Goal: Register for event/course

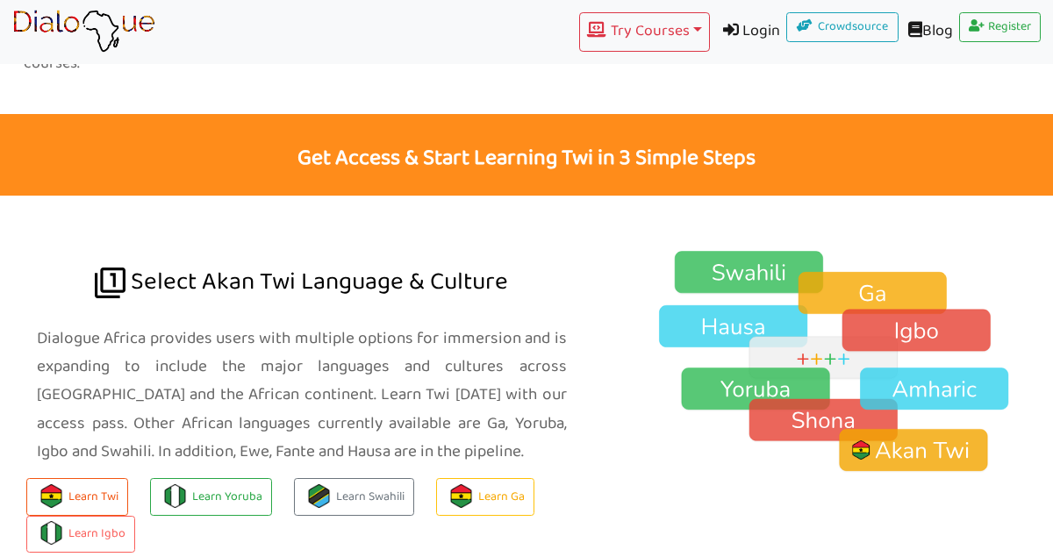
scroll to position [1156, 0]
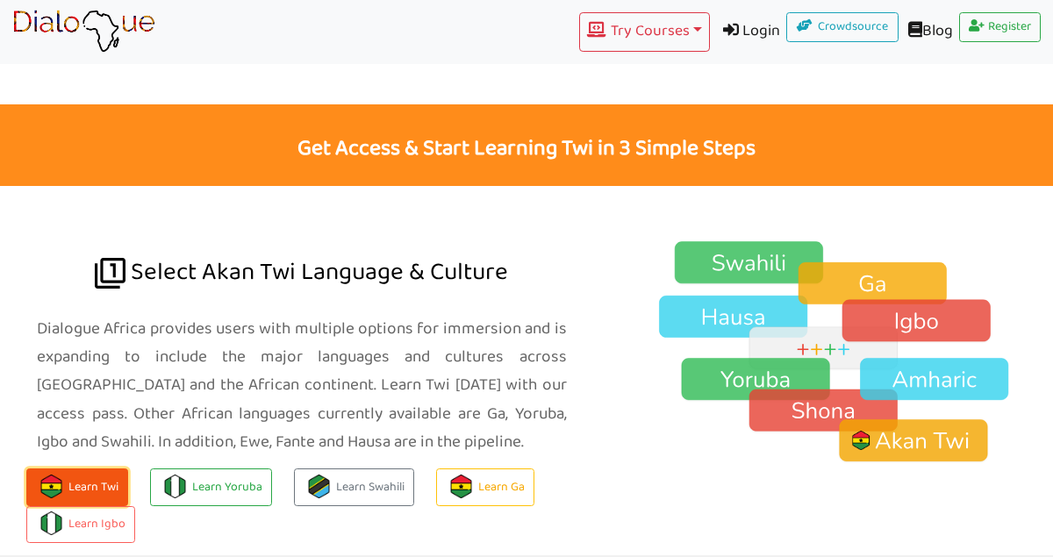
click at [89, 469] on button "Learn Twi" at bounding box center [77, 488] width 102 height 38
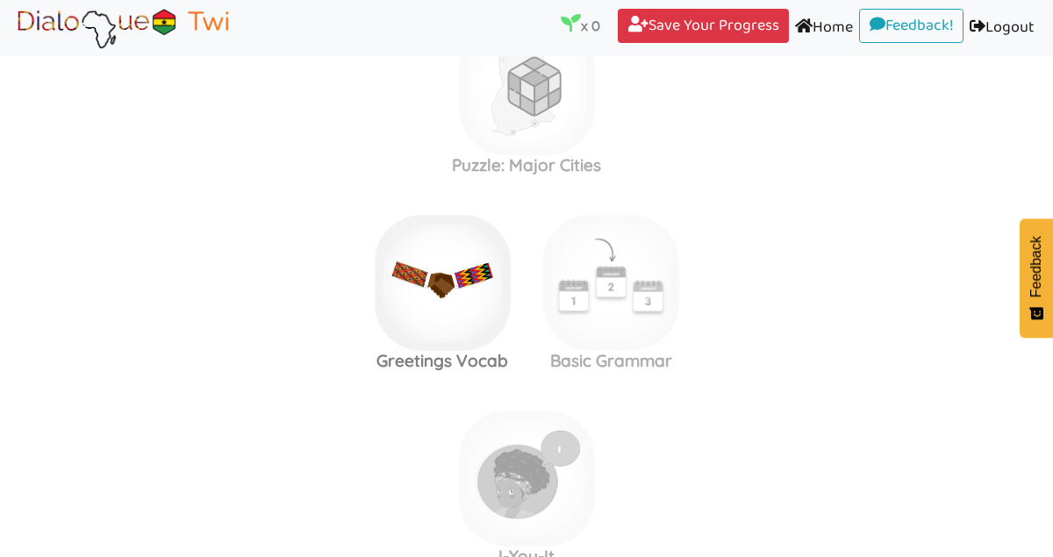
scroll to position [668, 0]
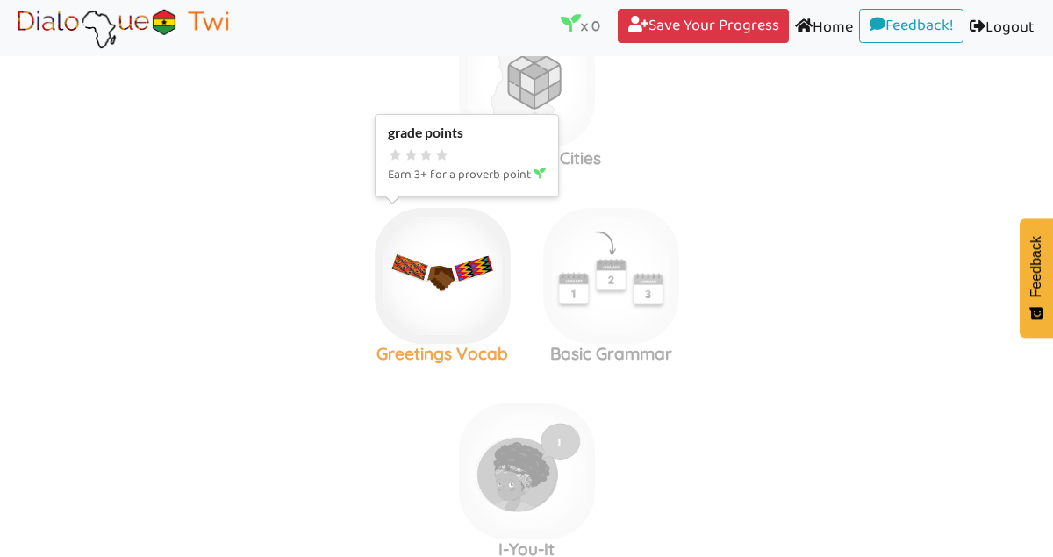
click at [435, 282] on img at bounding box center [443, 276] width 136 height 136
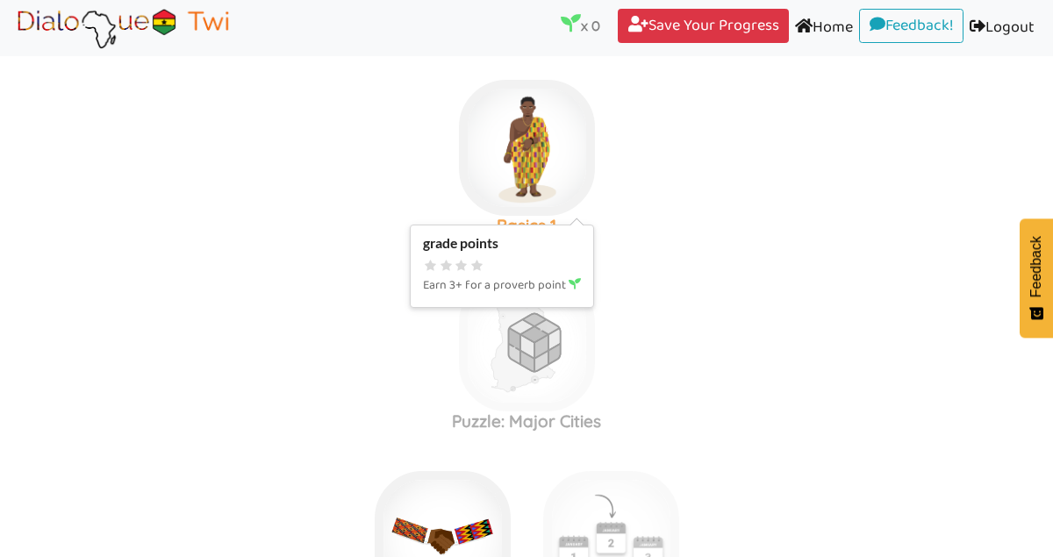
click at [543, 159] on img at bounding box center [527, 148] width 136 height 136
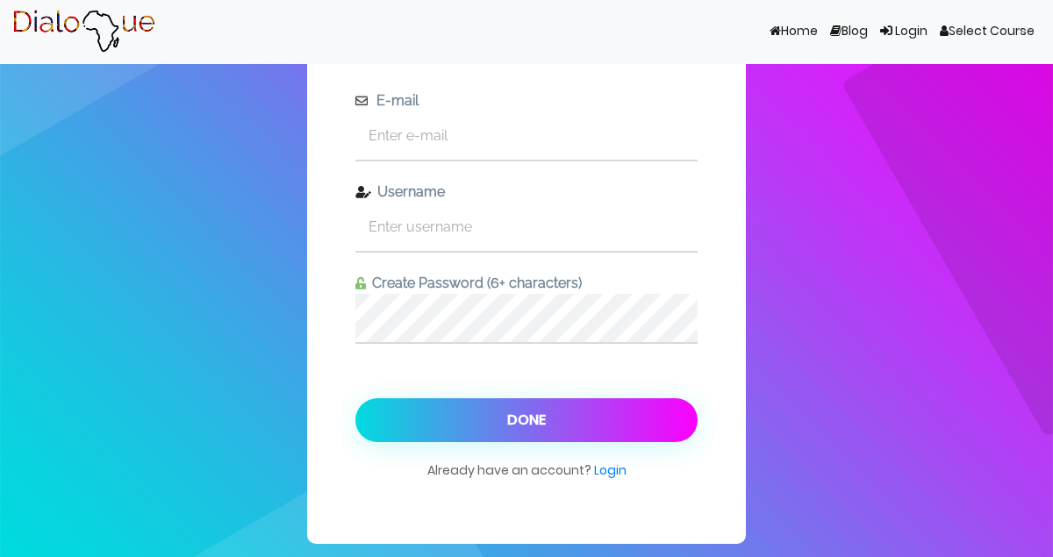
scroll to position [63, 0]
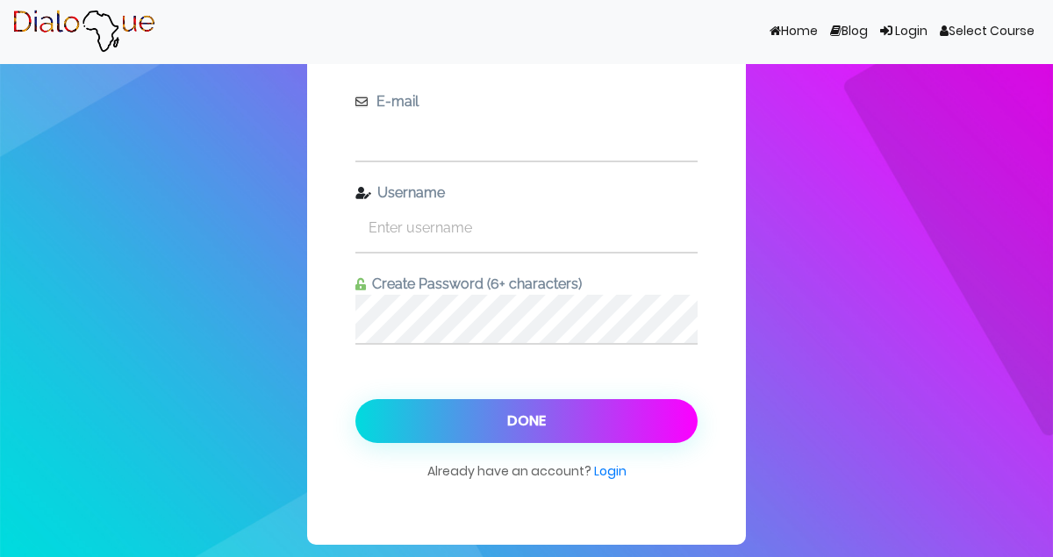
click at [461, 148] on input "text" at bounding box center [526, 136] width 342 height 48
type input "[EMAIL_ADDRESS][DOMAIN_NAME]"
